Goal: Obtain resource: Download file/media

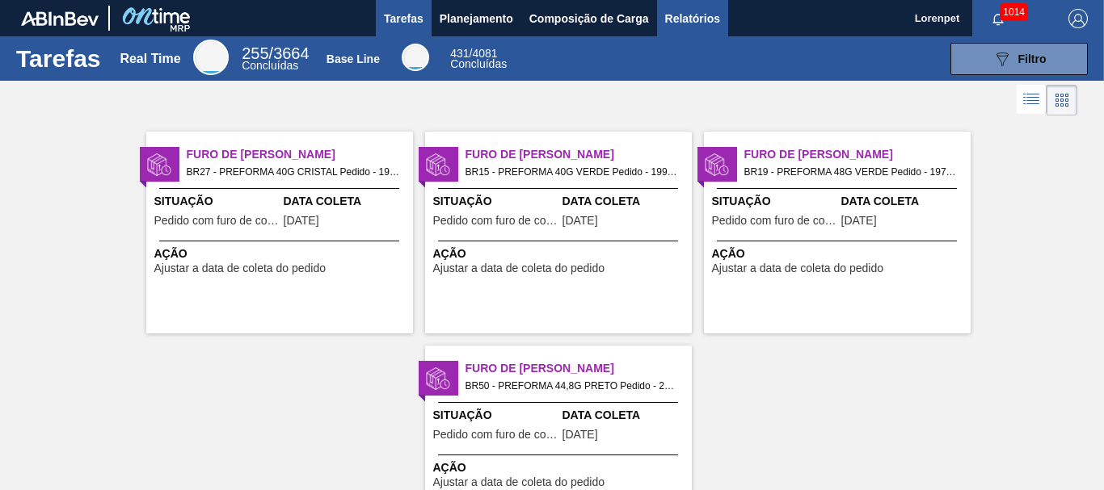
click at [671, 23] on span "Relatórios" at bounding box center [692, 18] width 55 height 19
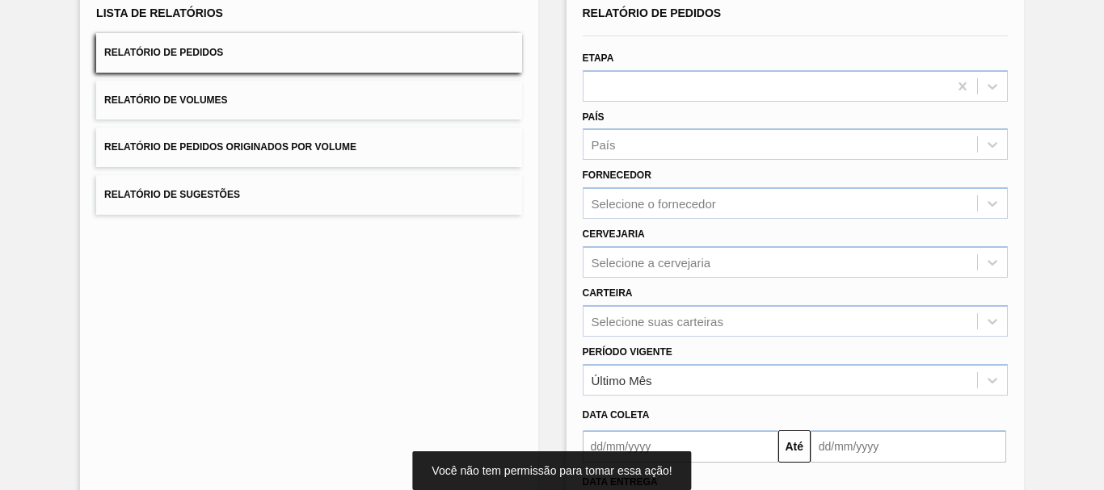
scroll to position [258, 0]
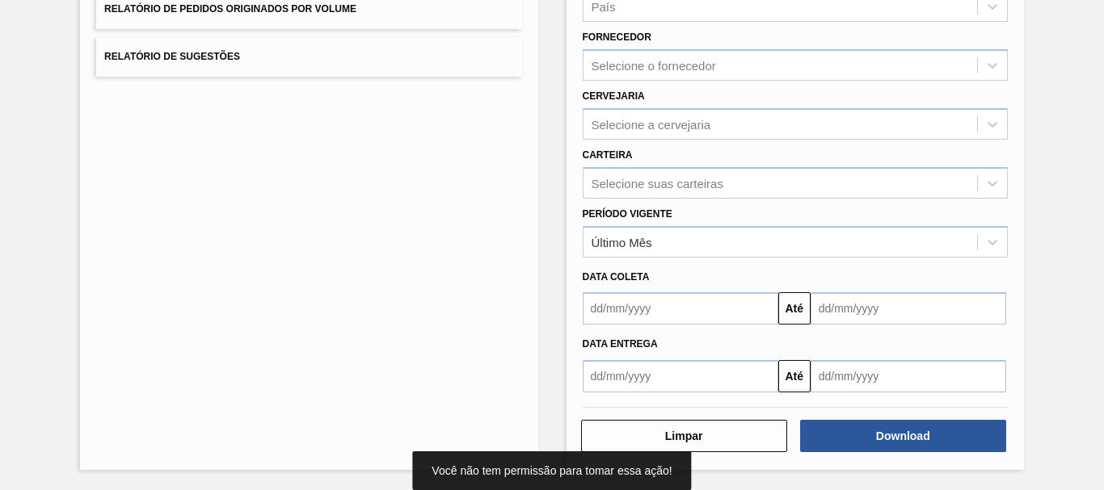
click at [666, 309] on input "text" at bounding box center [681, 309] width 196 height 32
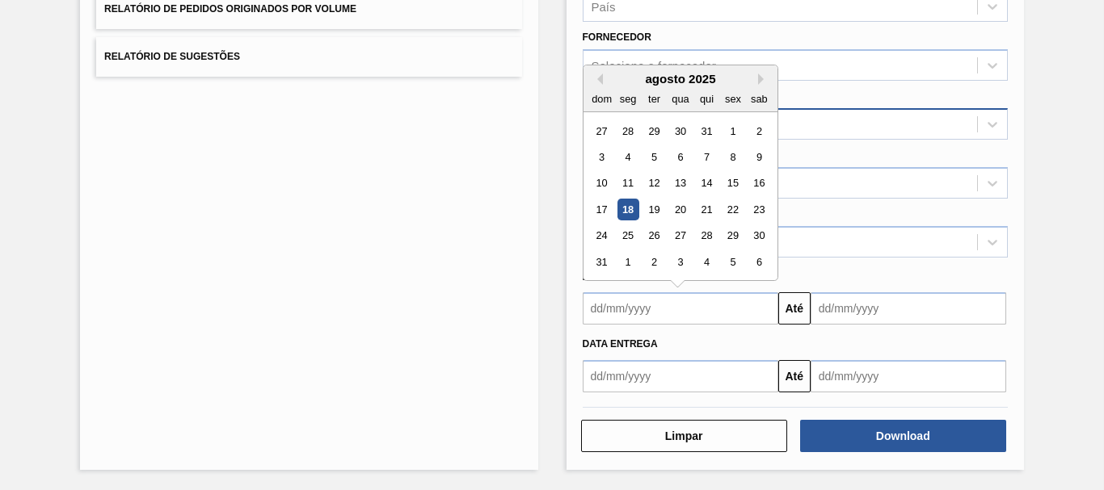
click at [601, 131] on div "27" at bounding box center [602, 131] width 22 height 22
type input "27/07/2025"
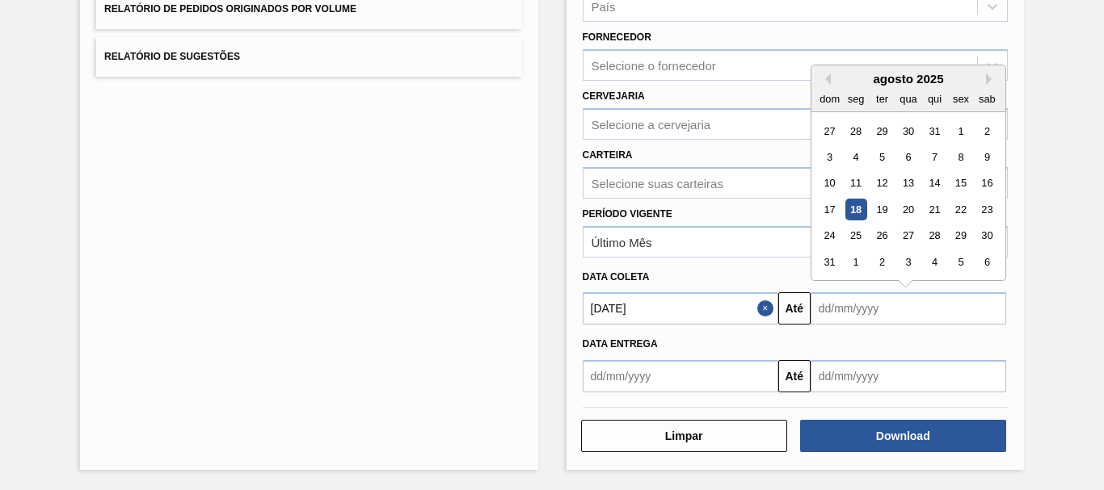
click at [842, 301] on input "text" at bounding box center [908, 309] width 196 height 32
click at [980, 259] on div "6" at bounding box center [987, 262] width 22 height 22
type input "06/09/2025"
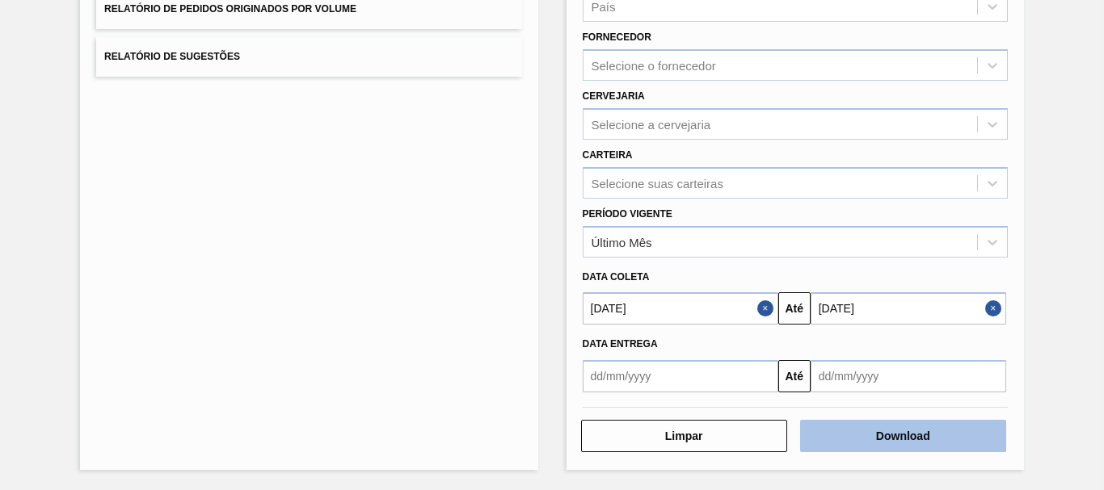
click at [898, 435] on button "Download" at bounding box center [903, 436] width 206 height 32
